Goal: Transaction & Acquisition: Purchase product/service

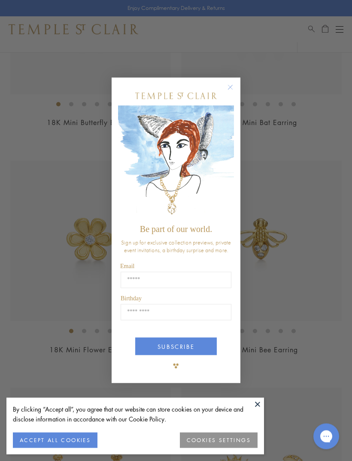
scroll to position [1125, 0]
click at [235, 93] on icon "Close dialog" at bounding box center [230, 87] width 11 height 11
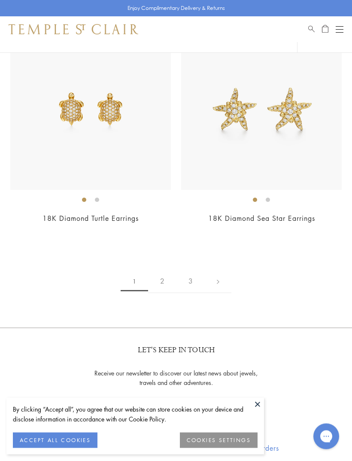
scroll to position [5811, 0]
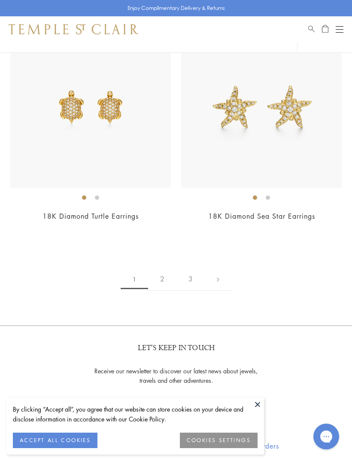
click at [160, 267] on link "2" at bounding box center [162, 279] width 28 height 24
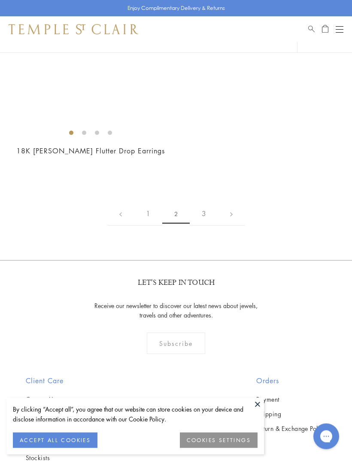
scroll to position [5669, 0]
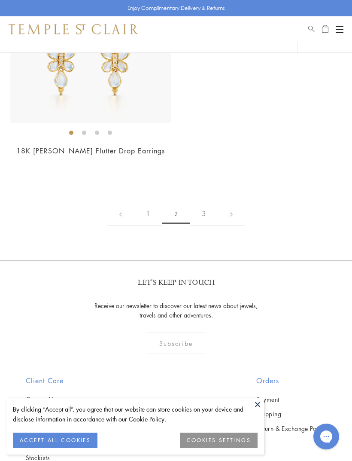
click at [207, 203] on link "3" at bounding box center [204, 214] width 28 height 24
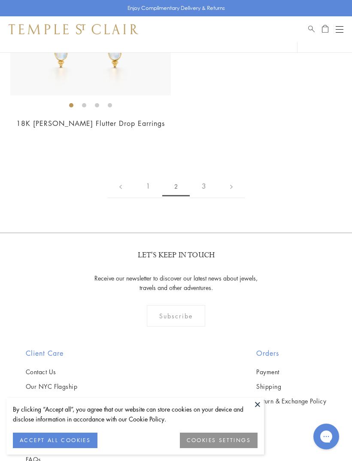
click at [208, 176] on link "3" at bounding box center [204, 186] width 28 height 24
click at [233, 176] on link at bounding box center [231, 186] width 27 height 24
click at [235, 177] on link at bounding box center [231, 186] width 27 height 24
click at [203, 175] on link "3" at bounding box center [204, 186] width 28 height 24
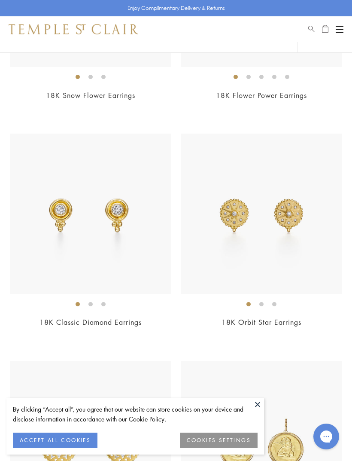
scroll to position [239, 0]
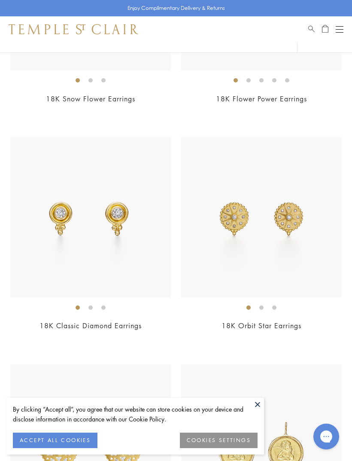
click at [113, 242] on img at bounding box center [90, 217] width 161 height 161
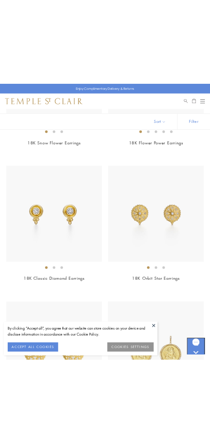
scroll to position [219, 0]
